Goal: Navigation & Orientation: Find specific page/section

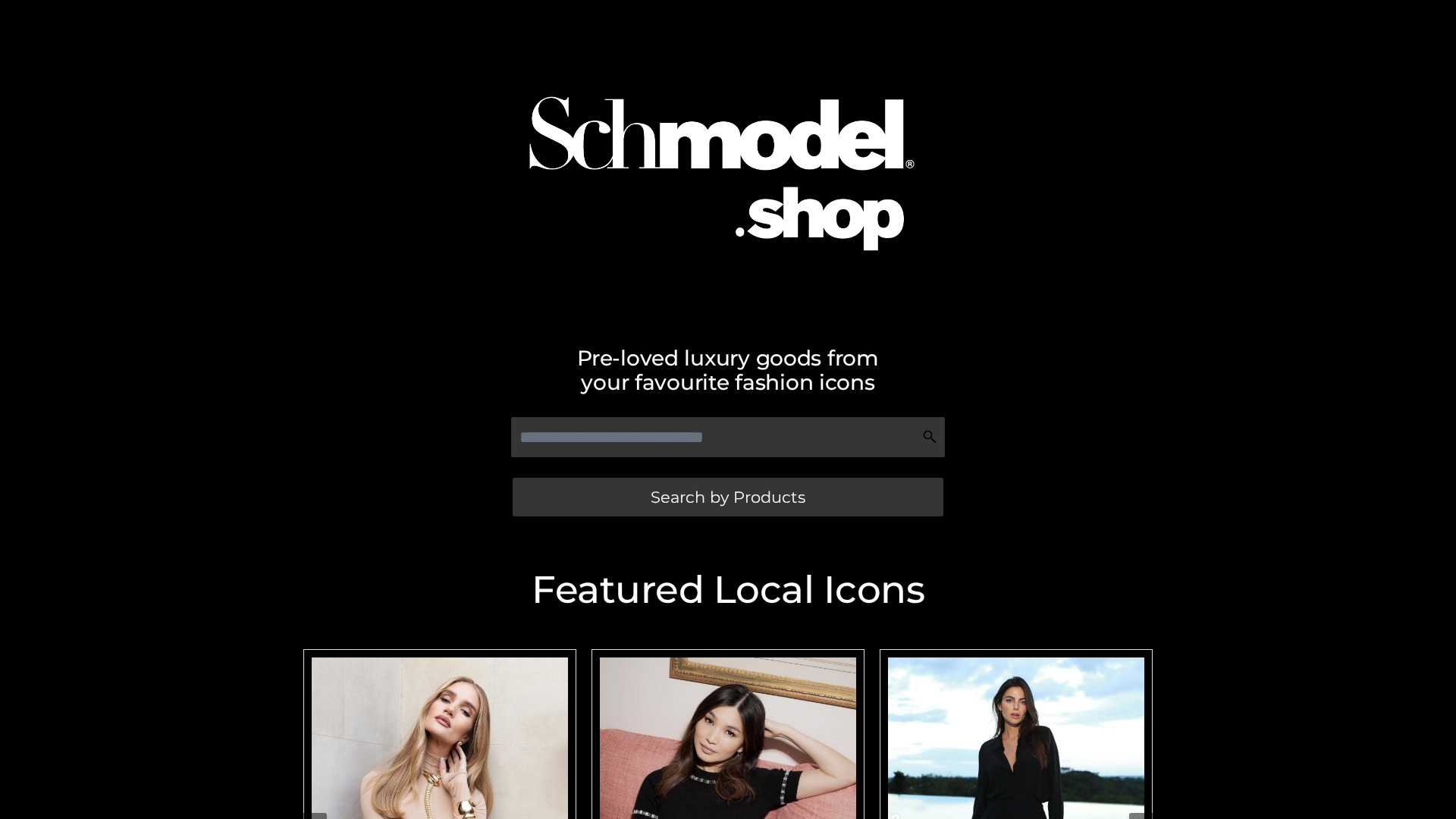
click at [728, 497] on span "Search by Products" at bounding box center [728, 497] width 155 height 16
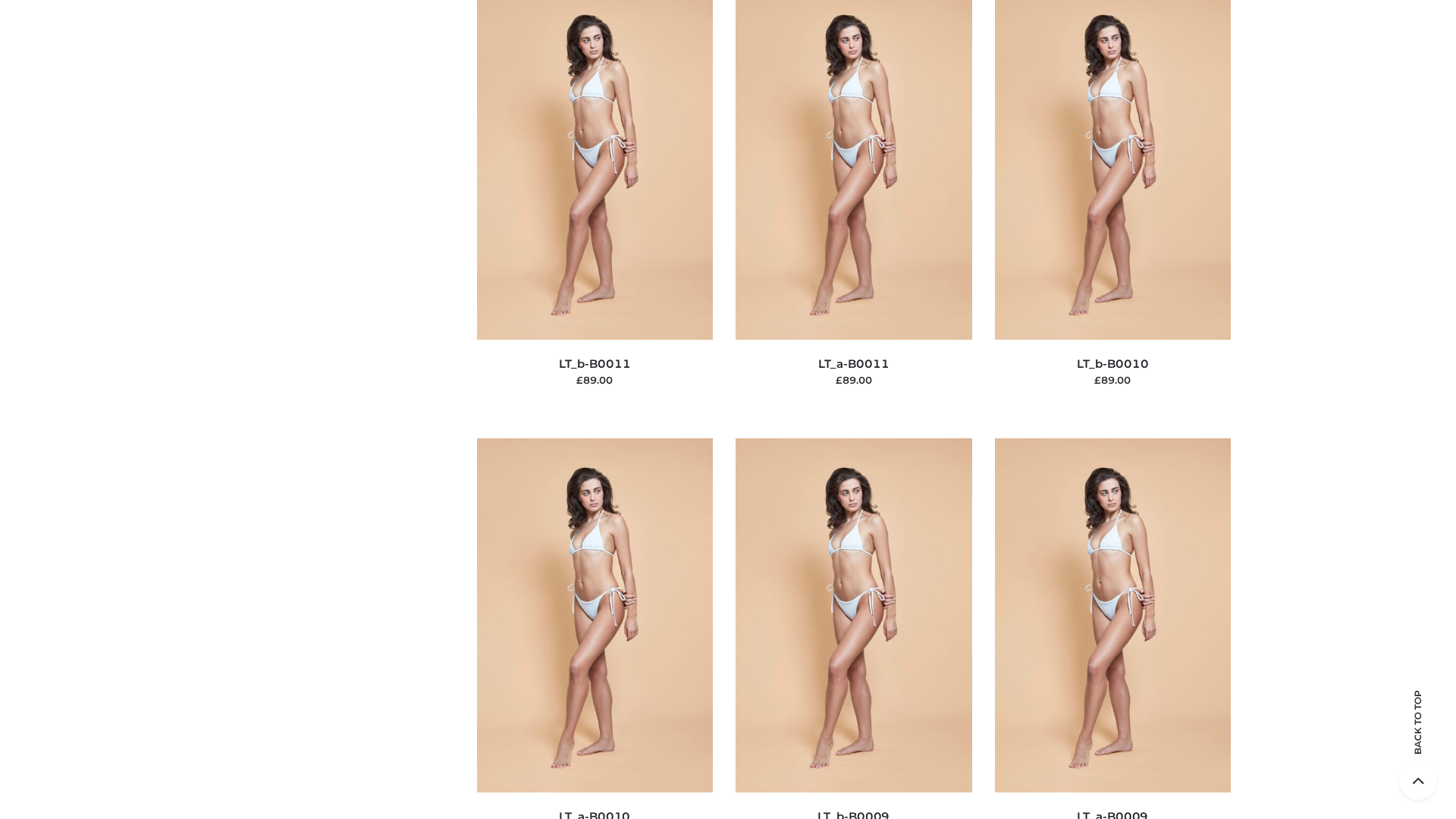
scroll to position [6809, 0]
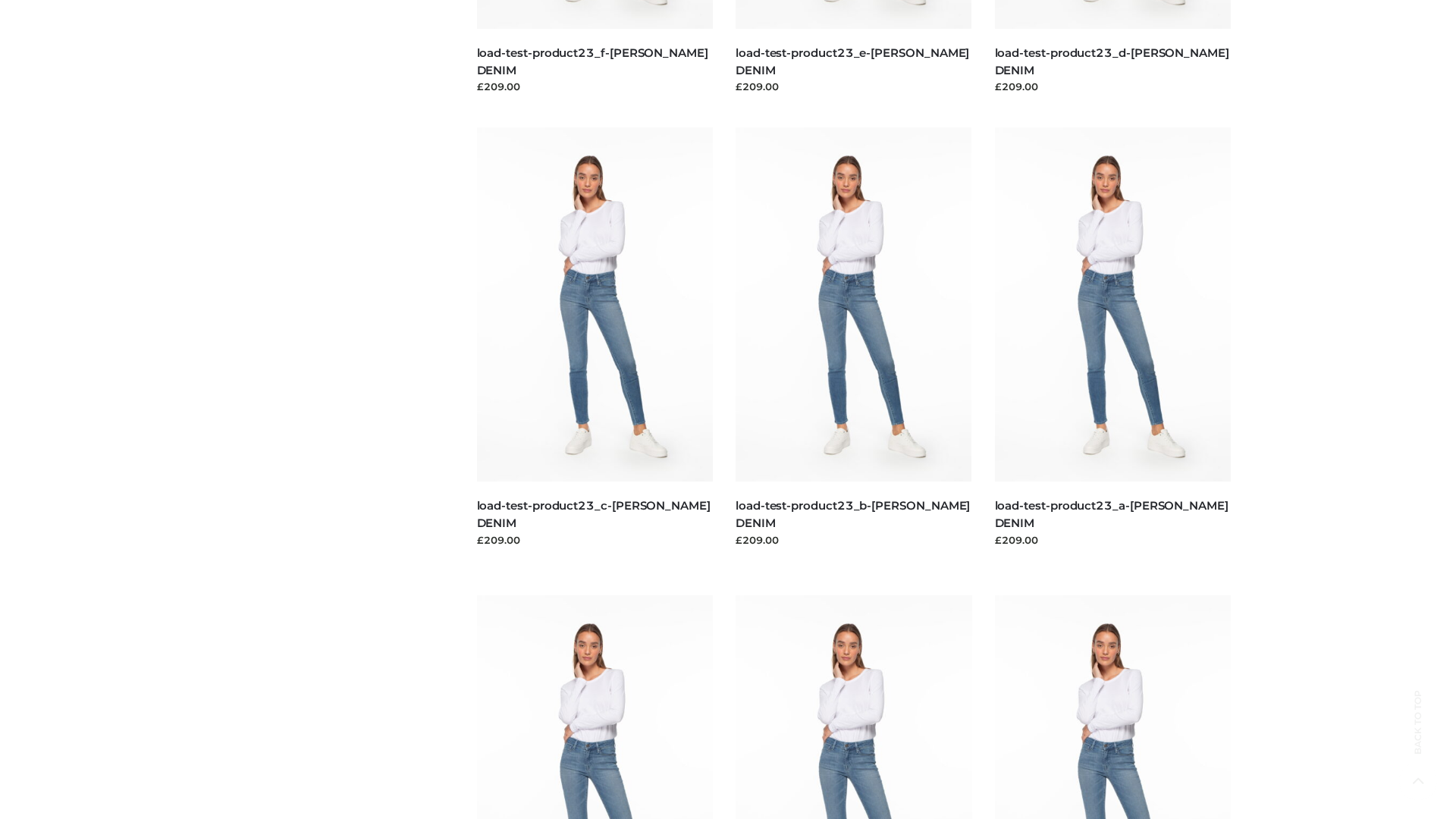
scroll to position [1330, 0]
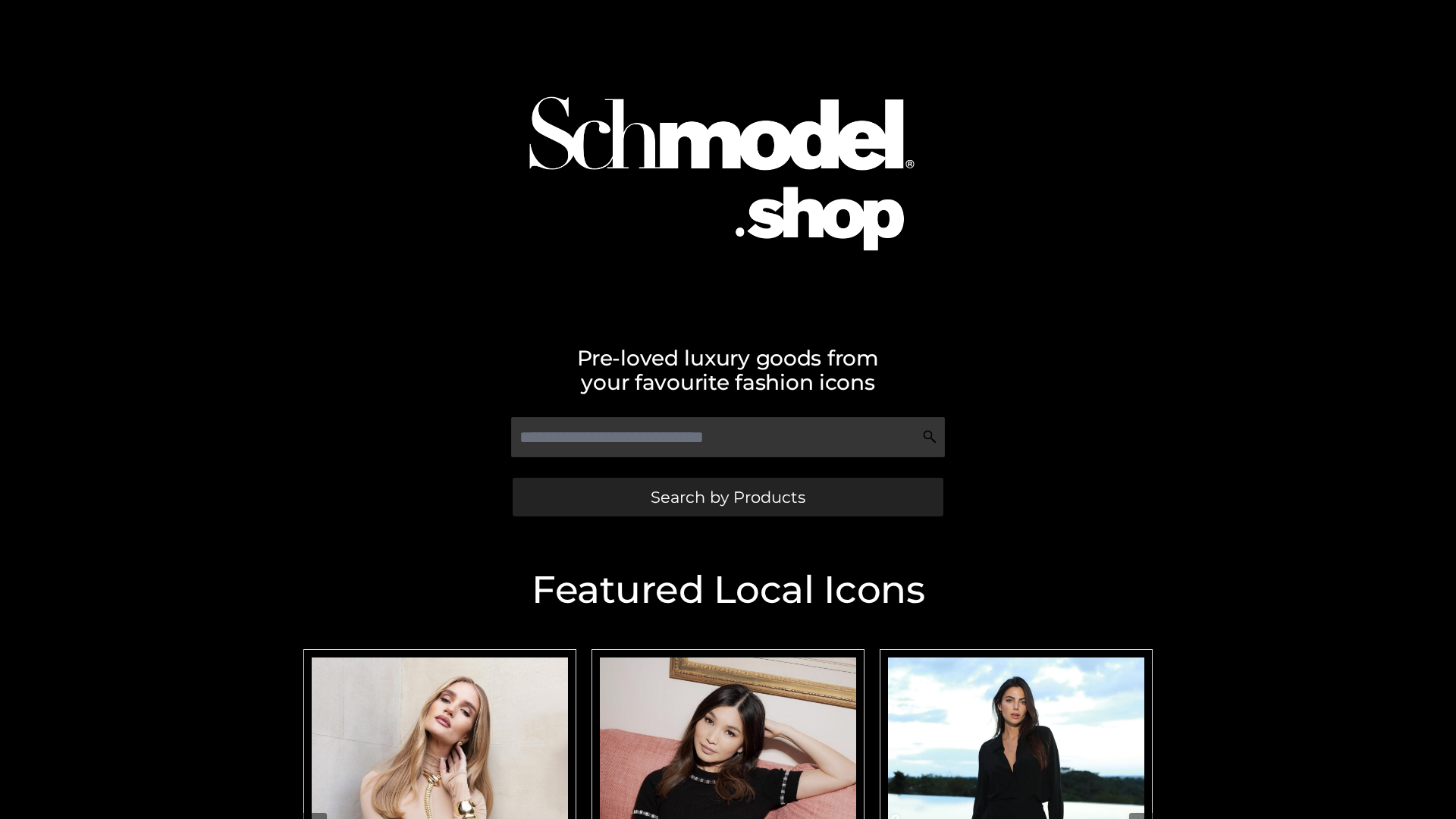
click at [728, 497] on span "Search by Products" at bounding box center [728, 497] width 155 height 16
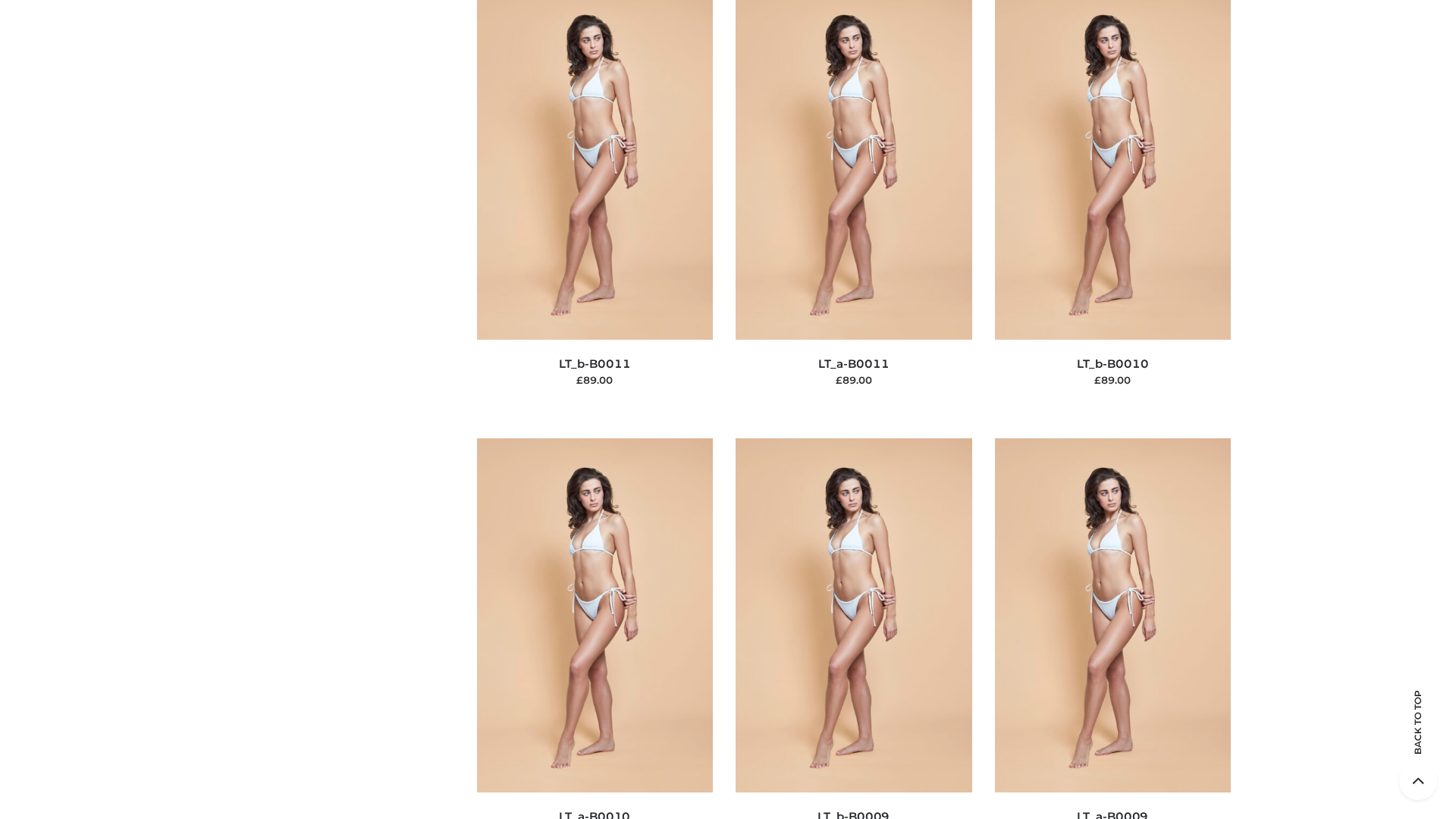
scroll to position [6809, 0]
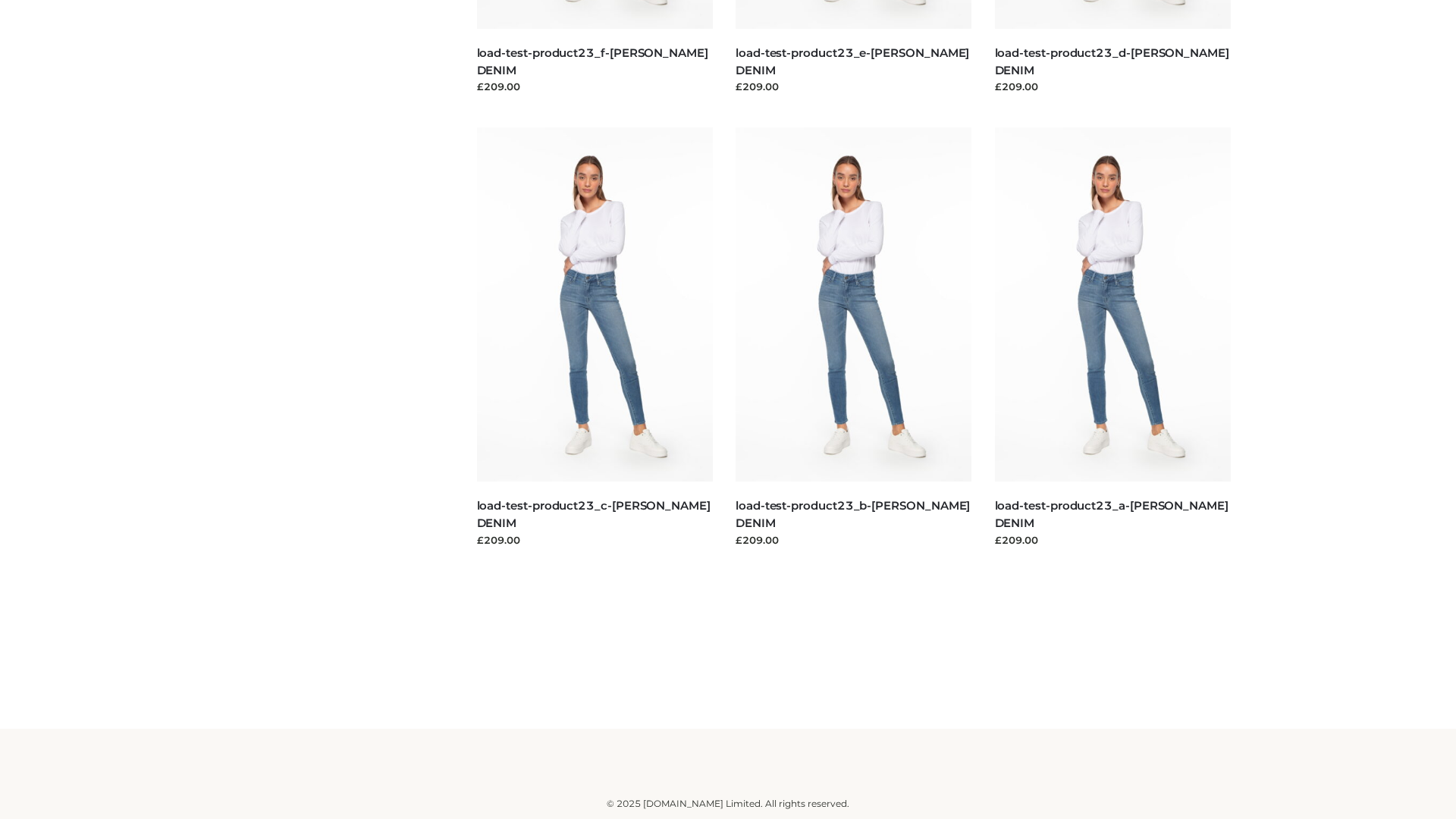
scroll to position [1330, 0]
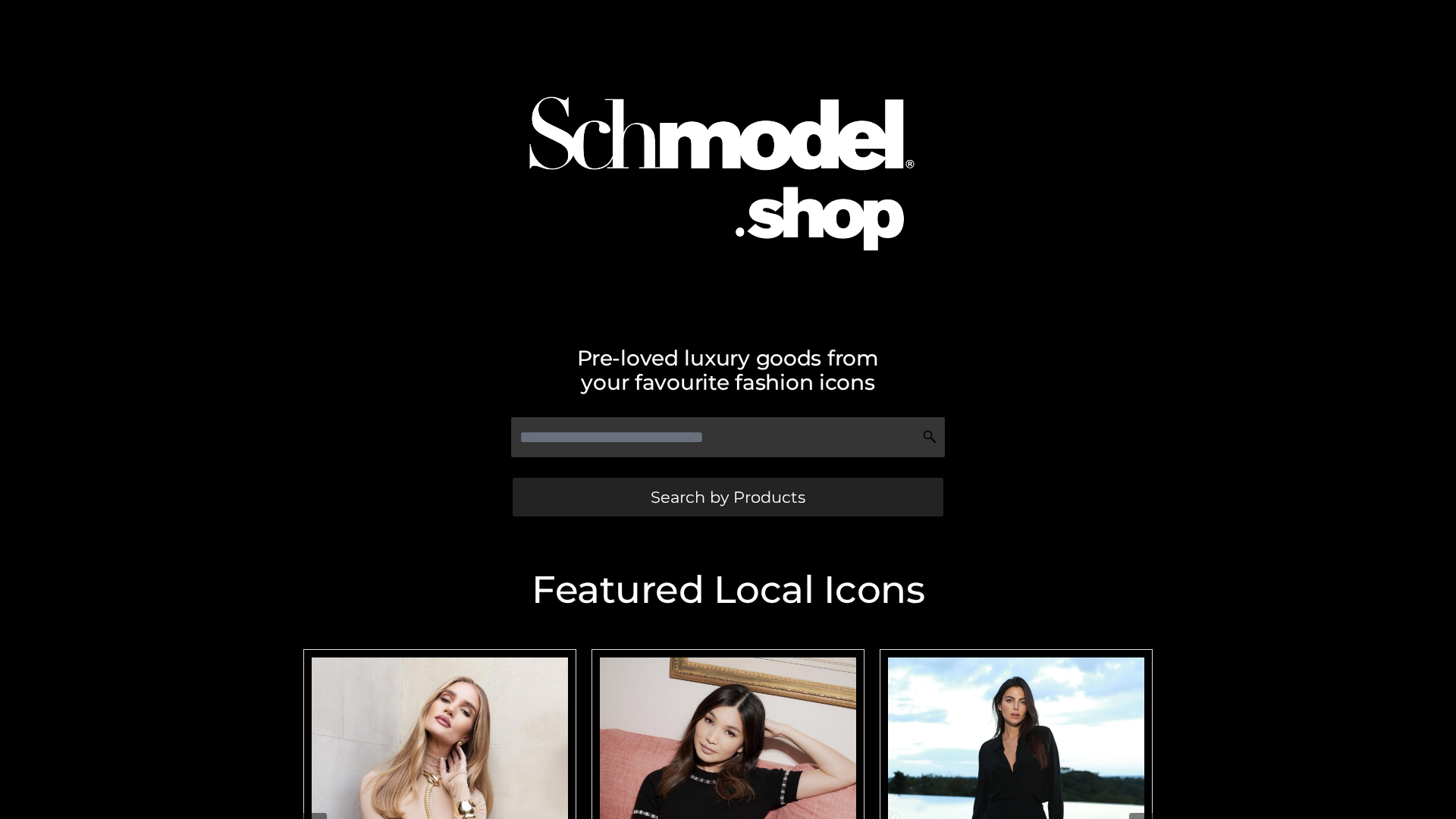
click at [728, 497] on span "Search by Products" at bounding box center [728, 497] width 155 height 16
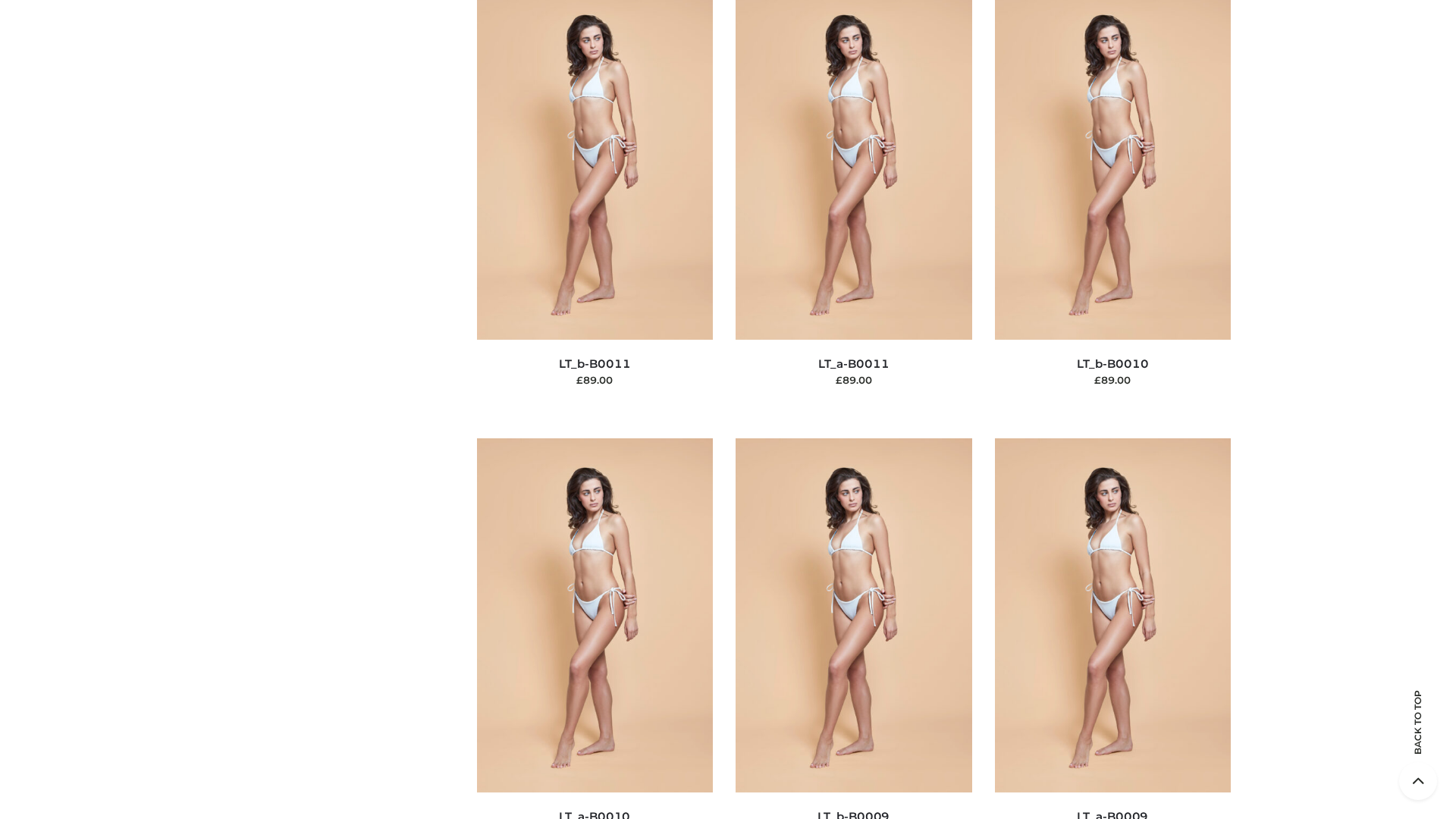
scroll to position [6809, 0]
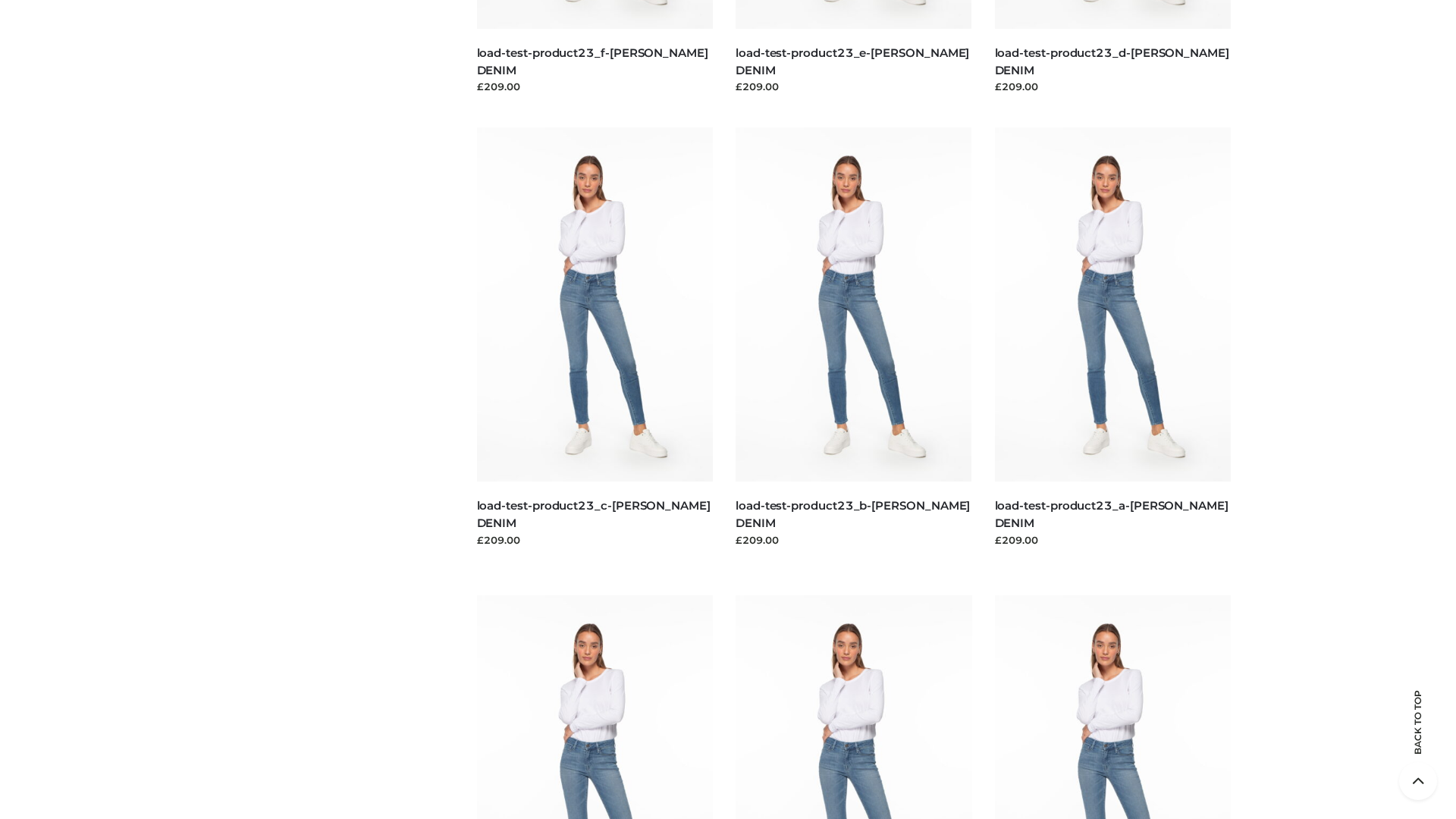
scroll to position [1330, 0]
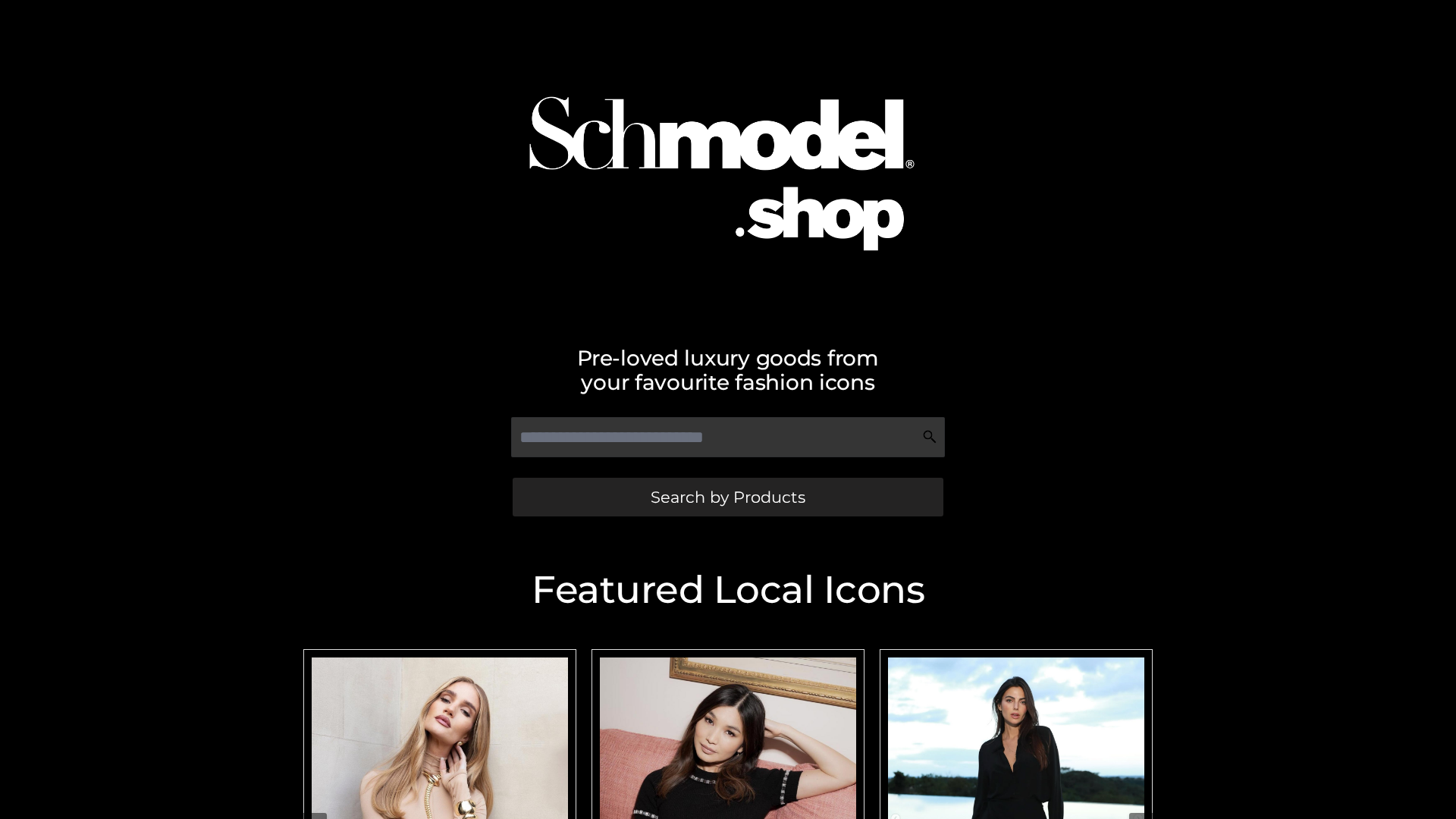
click at [728, 497] on span "Search by Products" at bounding box center [728, 497] width 155 height 16
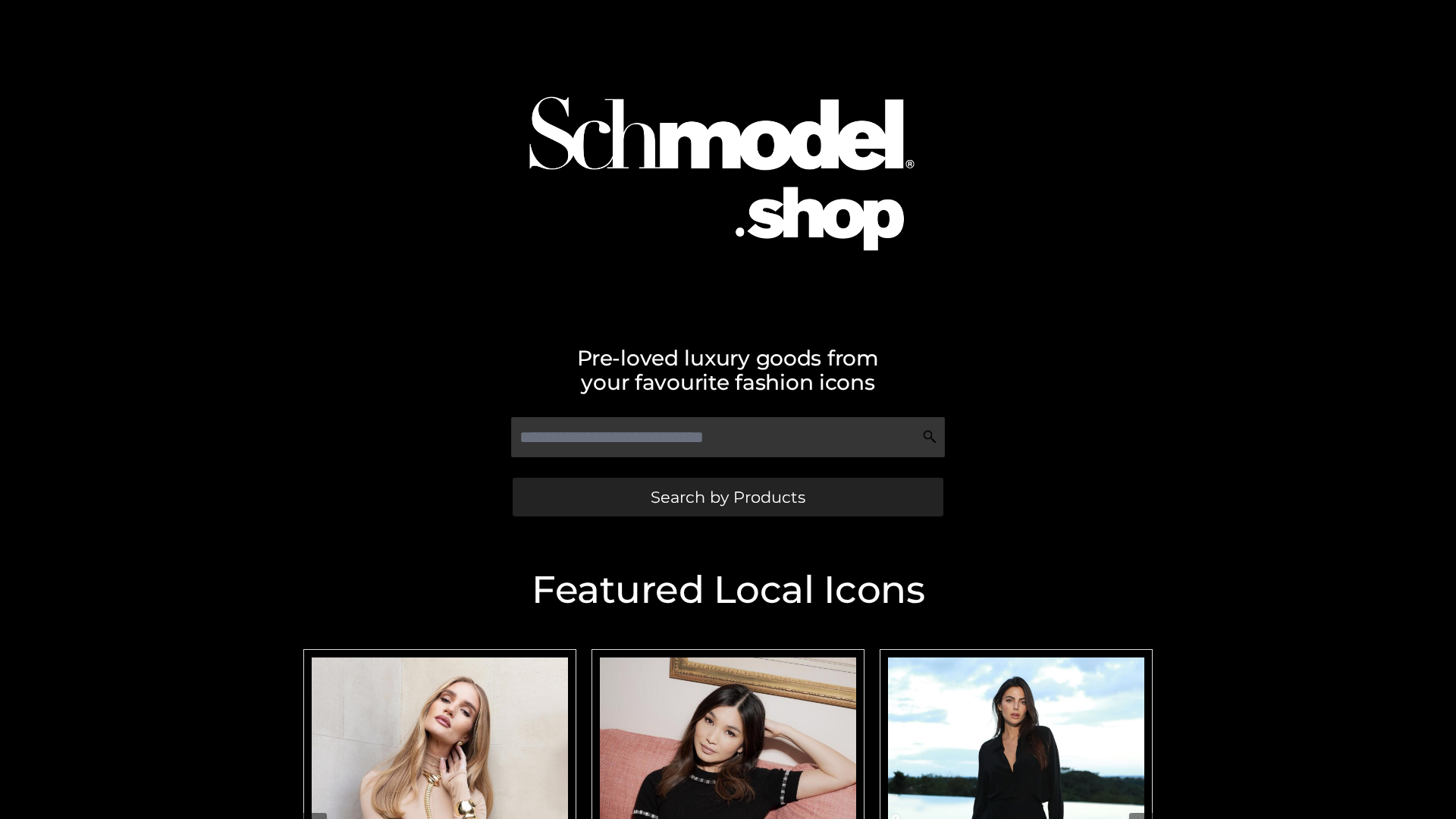
click at [728, 497] on span "Search by Products" at bounding box center [728, 497] width 155 height 16
